Goal: Task Accomplishment & Management: Use online tool/utility

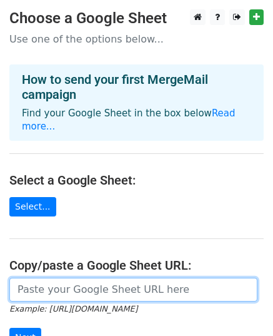
click at [98, 278] on input "url" at bounding box center [133, 290] width 248 height 24
paste input "https://docs.google.com/spreadsheets/d/1hpY4svQe8cfcOkU862cx9Op3DeRQof4WDjJCp7t…"
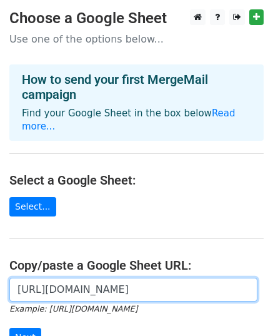
scroll to position [0, 281]
type input "https://docs.google.com/spreadsheets/d/1hpY4svQe8cfcOkU862cx9Op3DeRQof4WDjJCp7t…"
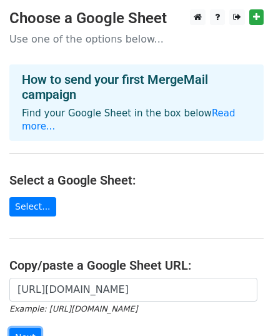
scroll to position [0, 0]
click at [36, 328] on input "Next" at bounding box center [25, 337] width 32 height 19
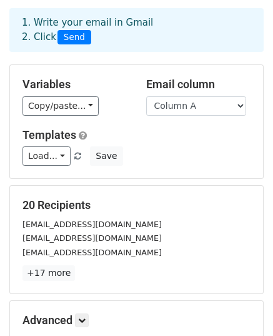
scroll to position [125, 0]
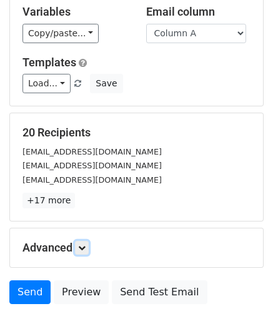
click at [84, 248] on icon at bounding box center [82, 248] width 8 height 8
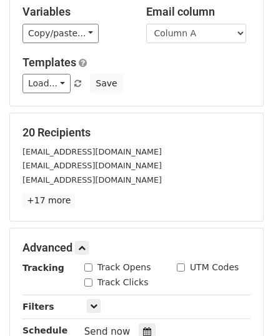
click at [86, 266] on input "Track Opens" at bounding box center [88, 267] width 8 height 8
checkbox input "true"
click at [89, 280] on input "Track Clicks" at bounding box center [88, 282] width 8 height 8
checkbox input "true"
click at [144, 327] on icon at bounding box center [147, 331] width 8 height 9
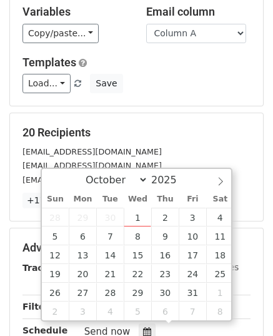
type input "[DATE] 12:00"
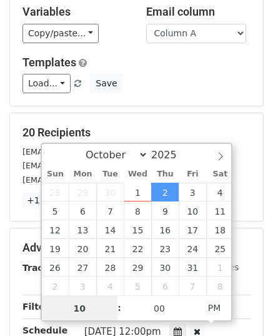
type input "10"
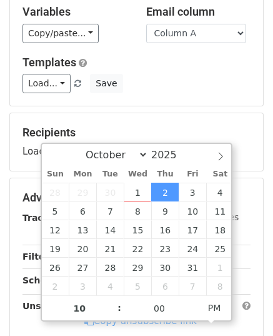
type input "[DATE] 10:00"
click at [204, 309] on span "AM" at bounding box center [215, 307] width 34 height 25
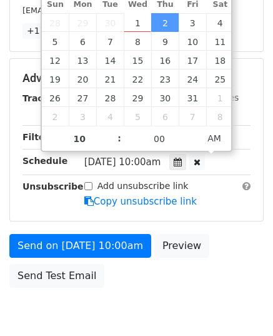
scroll to position [223, 0]
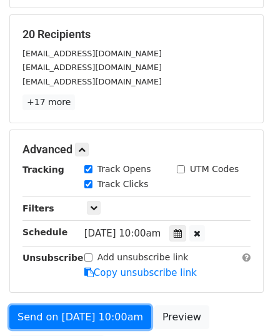
click at [91, 305] on link "Send on [DATE] 10:00am" at bounding box center [80, 317] width 142 height 24
click at [87, 311] on link "Send on [DATE] 10:00am" at bounding box center [80, 317] width 142 height 24
